Goal: Use online tool/utility: Utilize a website feature to perform a specific function

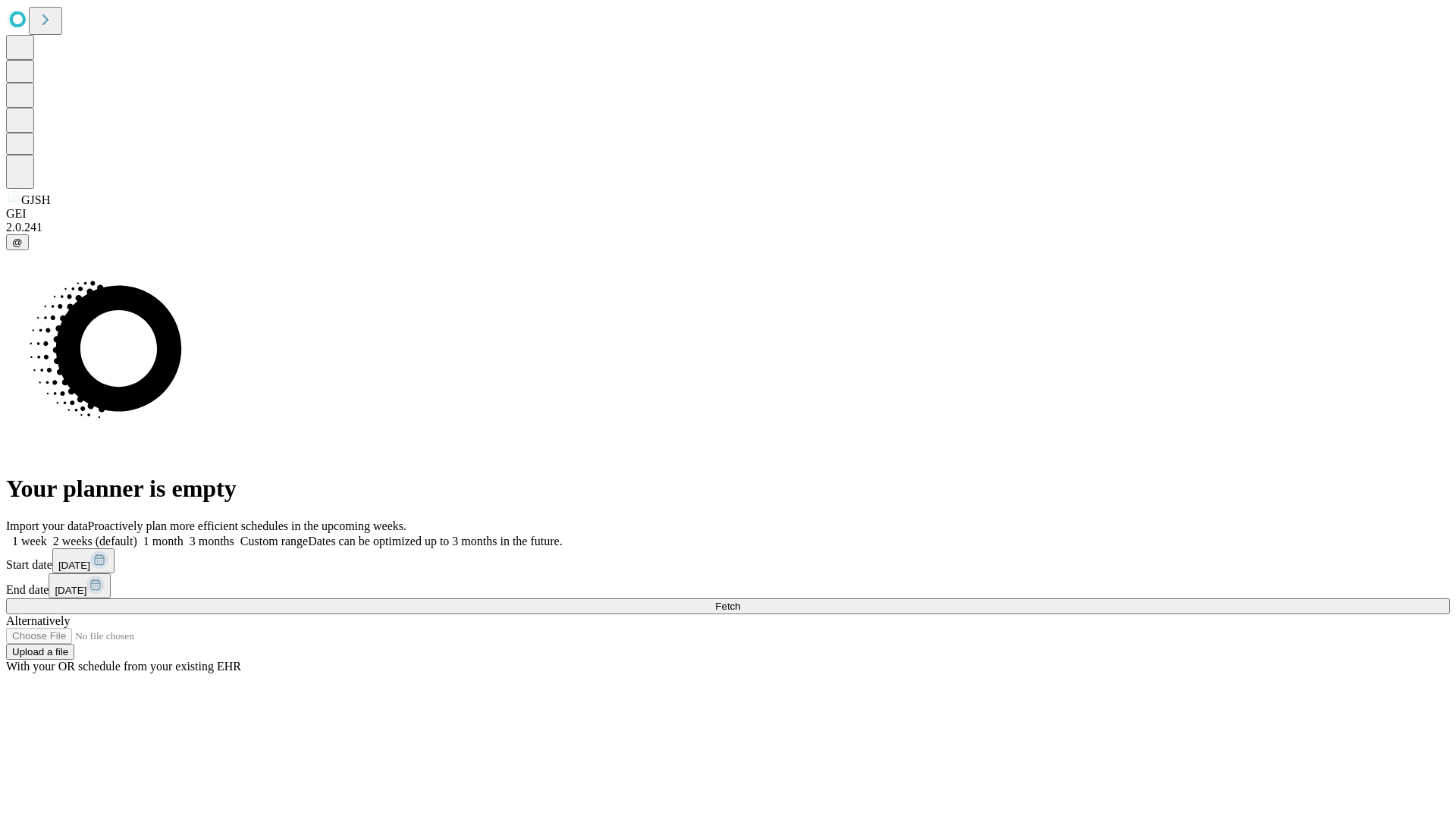
click at [740, 600] on span "Fetch" at bounding box center [727, 606] width 25 height 11
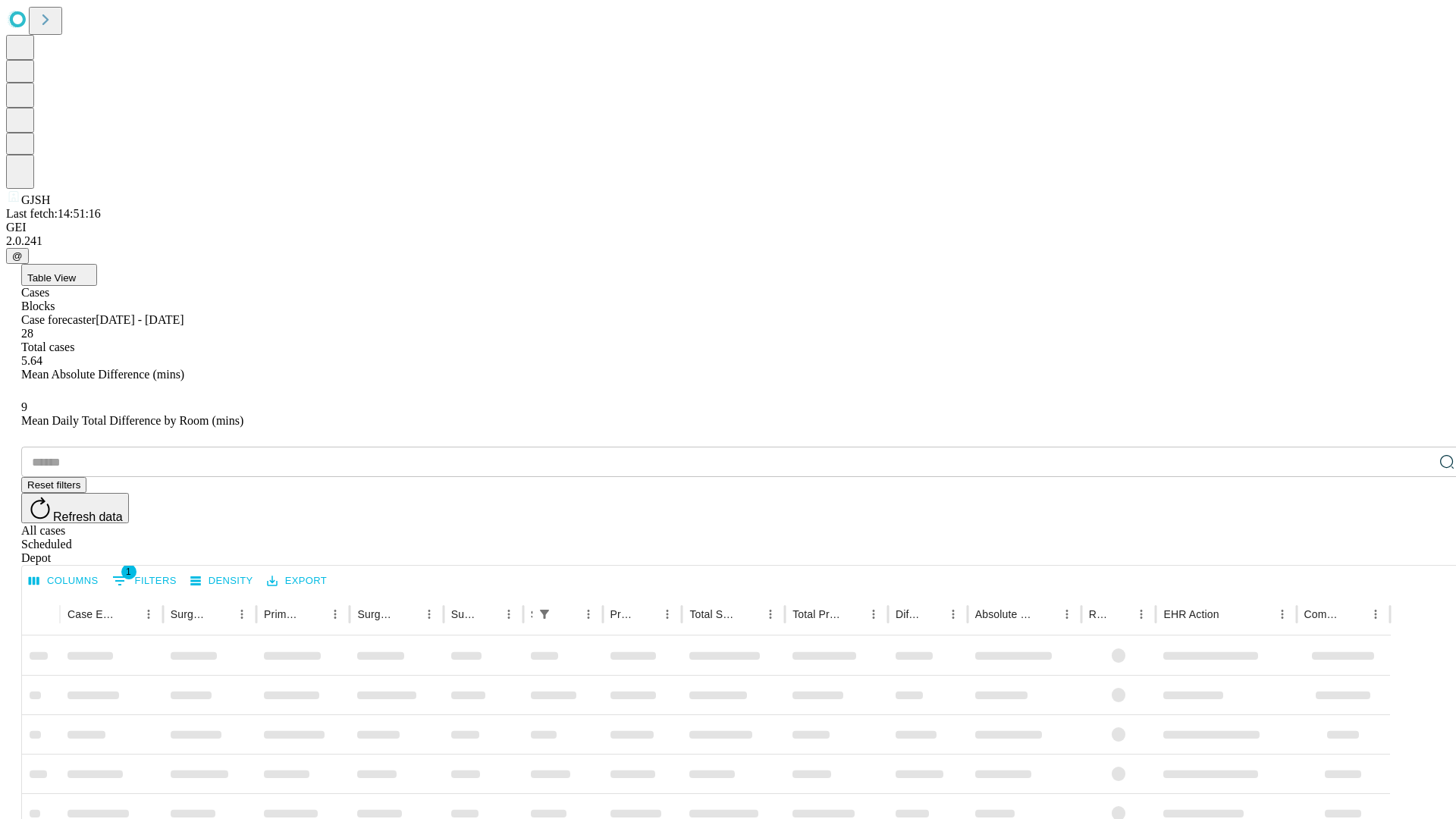
click at [76, 272] on span "Table View" at bounding box center [51, 277] width 48 height 11
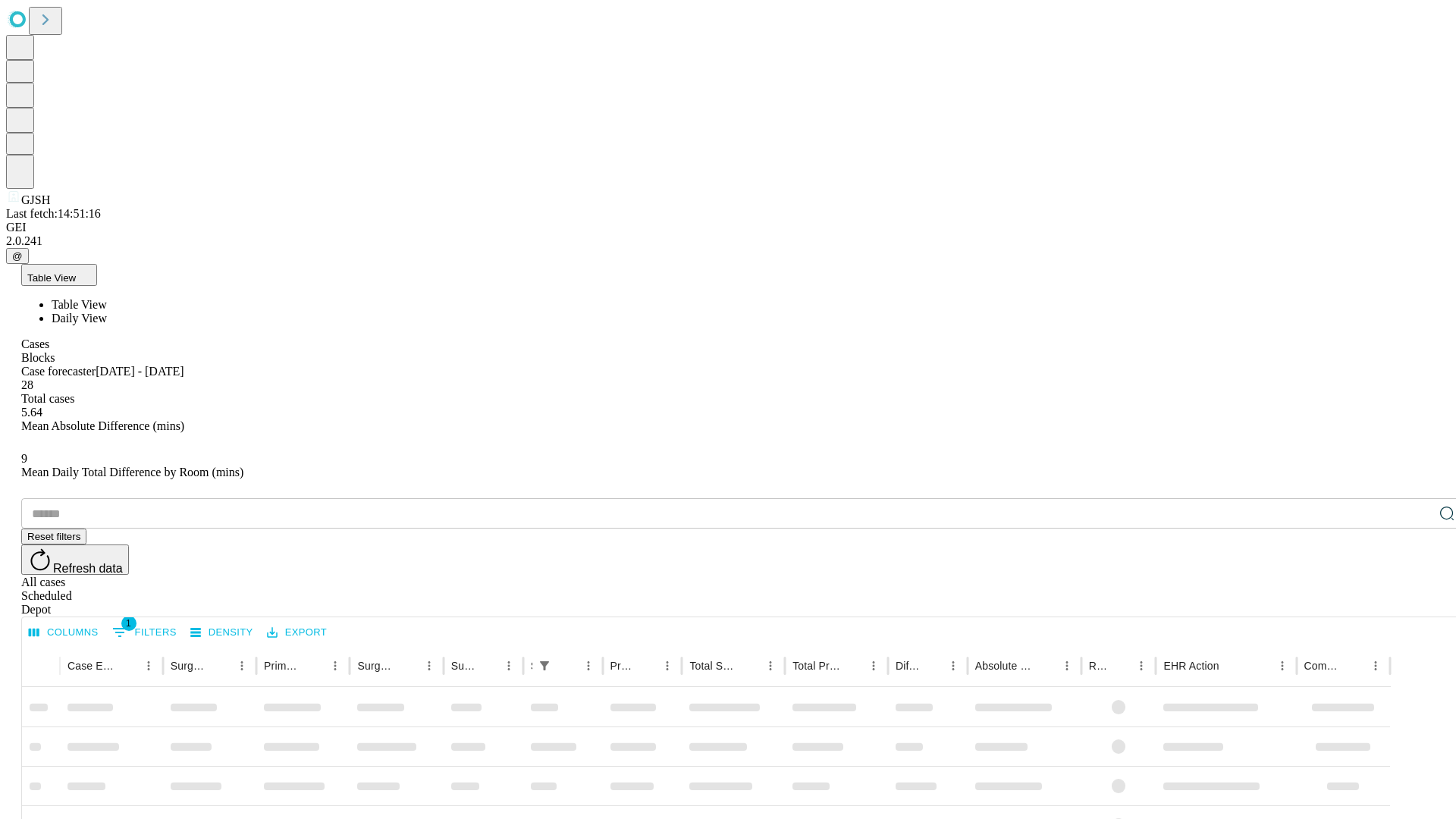
click at [107, 311] on span "Daily View" at bounding box center [79, 317] width 55 height 13
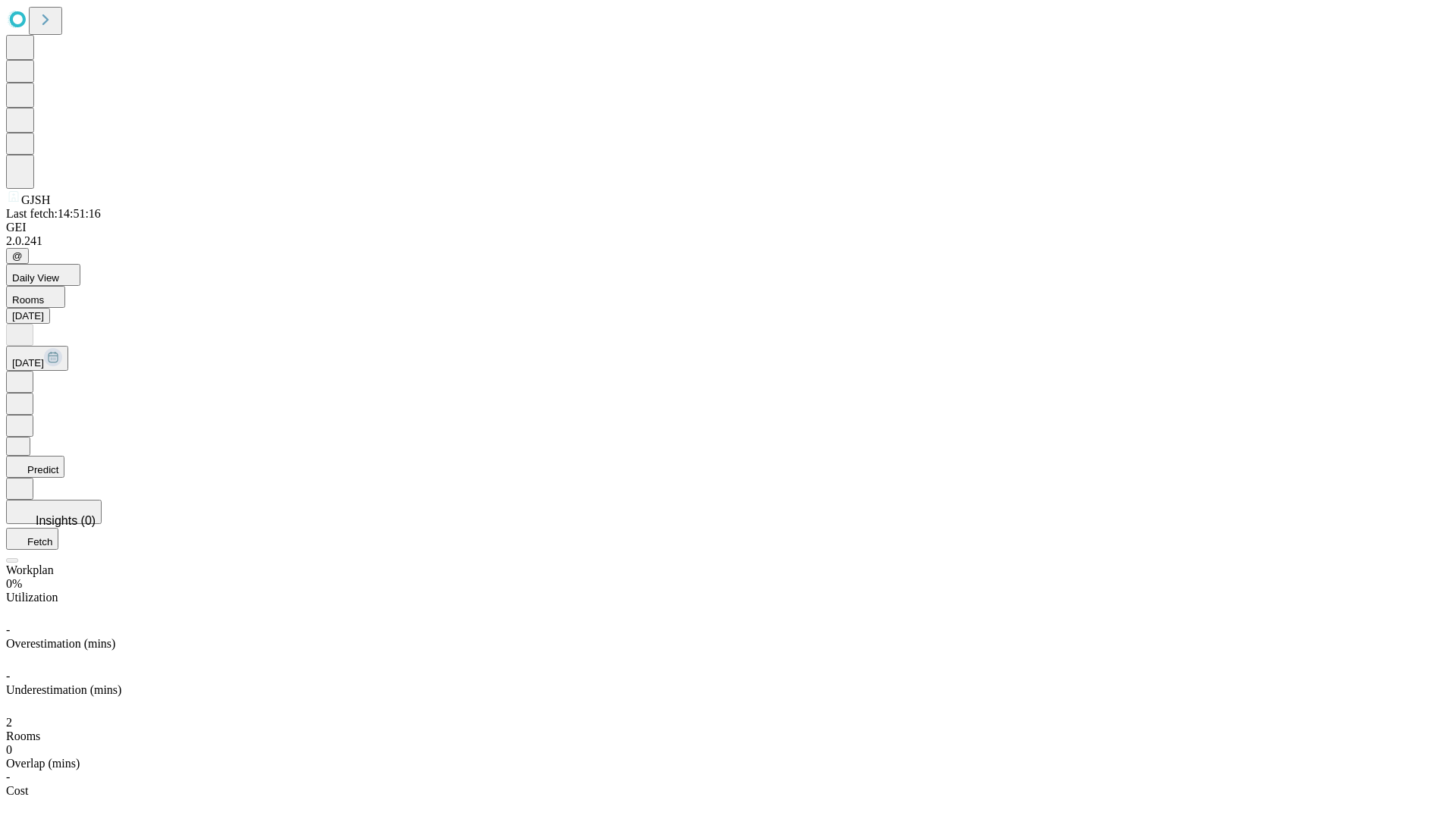
click at [65, 456] on button "Predict" at bounding box center [35, 467] width 59 height 22
